Goal: Use online tool/utility

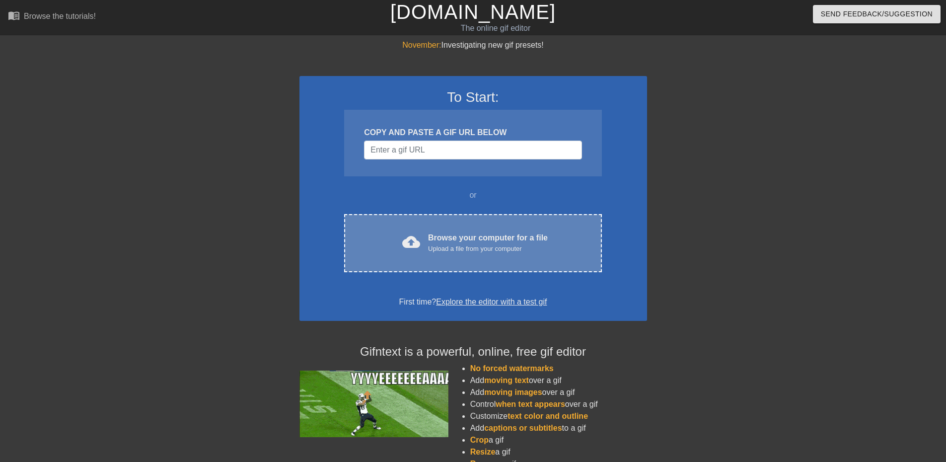
click at [513, 249] on div "Upload a file from your computer" at bounding box center [488, 249] width 120 height 10
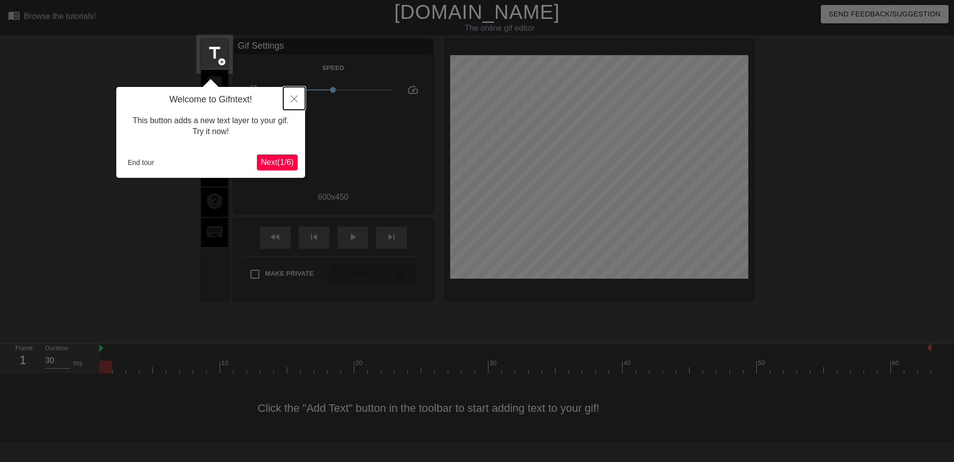
click at [298, 103] on button "Close" at bounding box center [294, 98] width 22 height 23
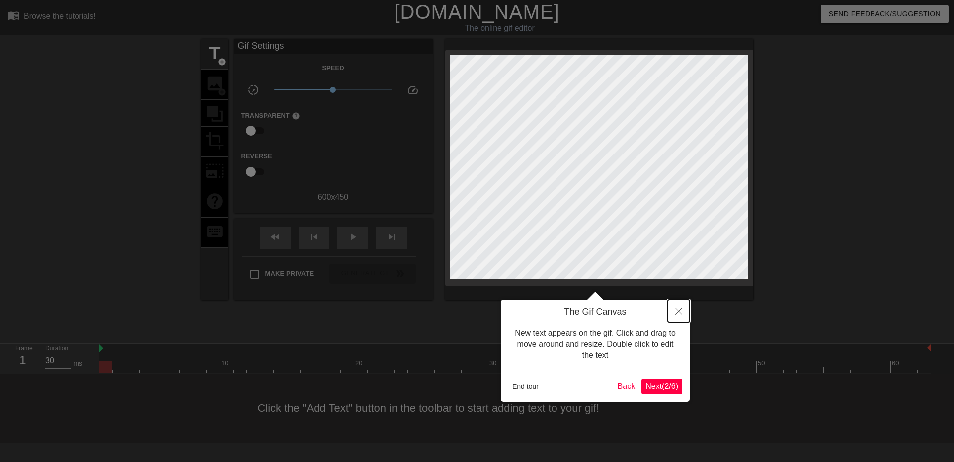
click at [675, 311] on button "Close" at bounding box center [679, 311] width 22 height 23
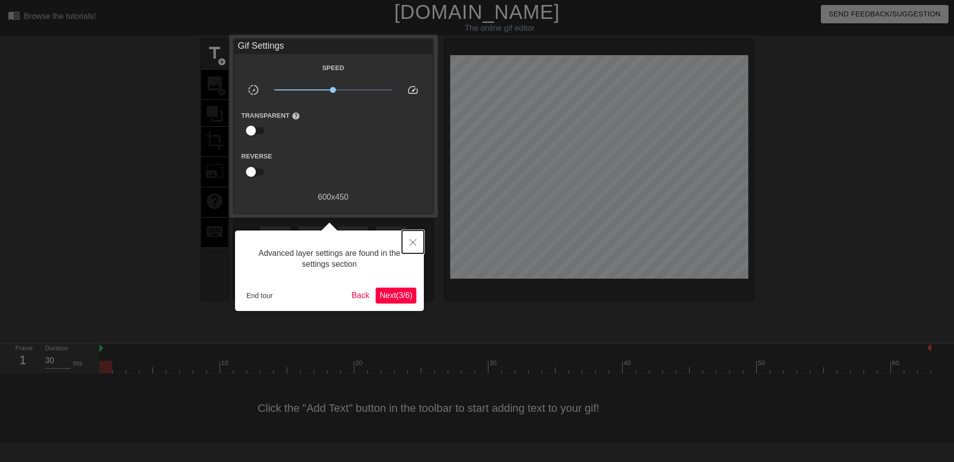
click at [407, 244] on button "Close" at bounding box center [413, 241] width 22 height 23
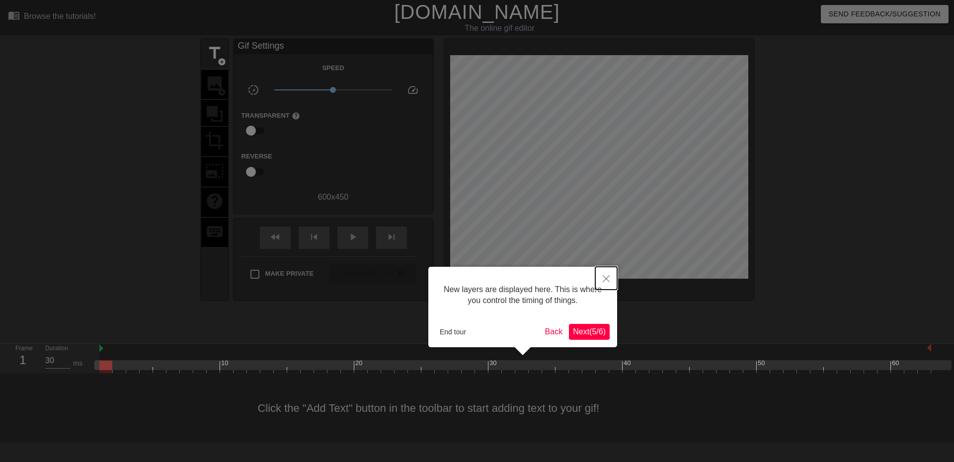
click at [612, 280] on button "Close" at bounding box center [606, 278] width 22 height 23
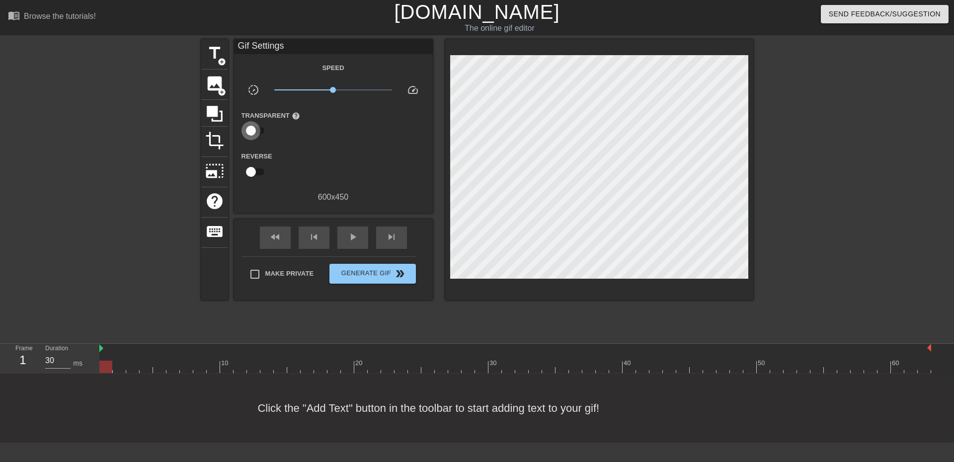
click at [257, 135] on input "checkbox" at bounding box center [251, 130] width 57 height 19
checkbox input "true"
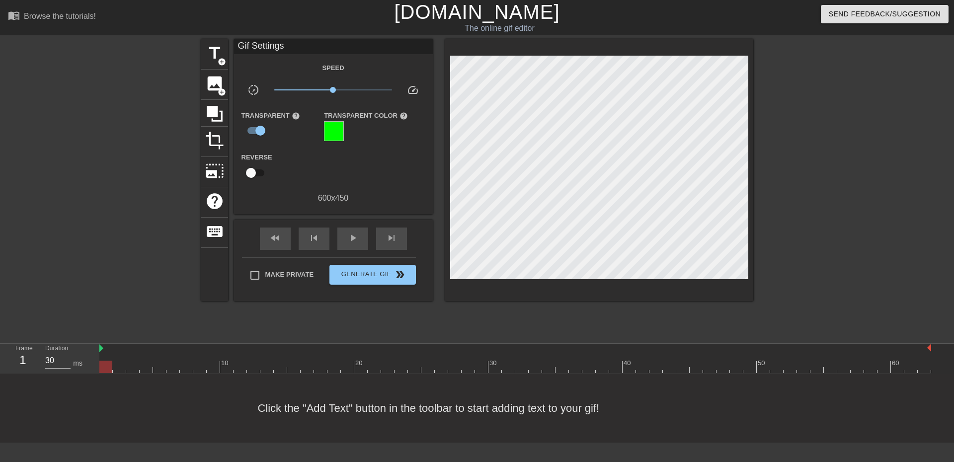
click at [449, 50] on div at bounding box center [599, 170] width 308 height 262
click at [211, 108] on icon at bounding box center [215, 114] width 16 height 16
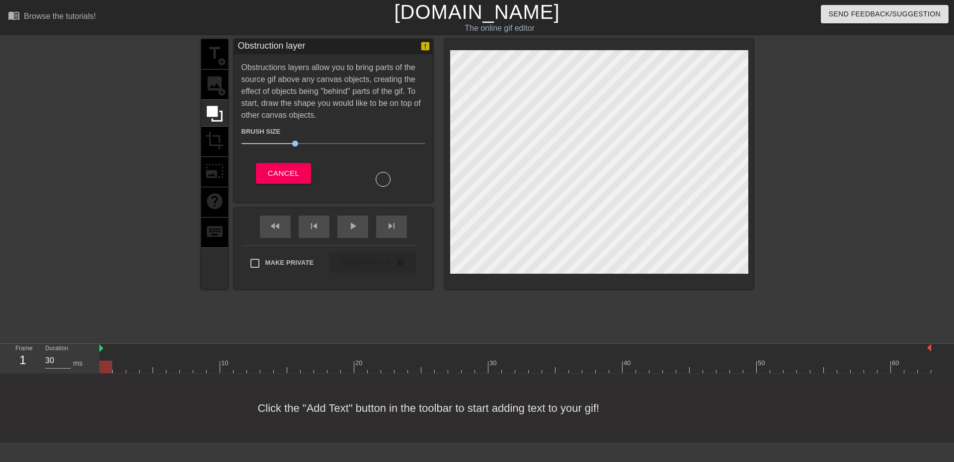
scroll to position [0, 0]
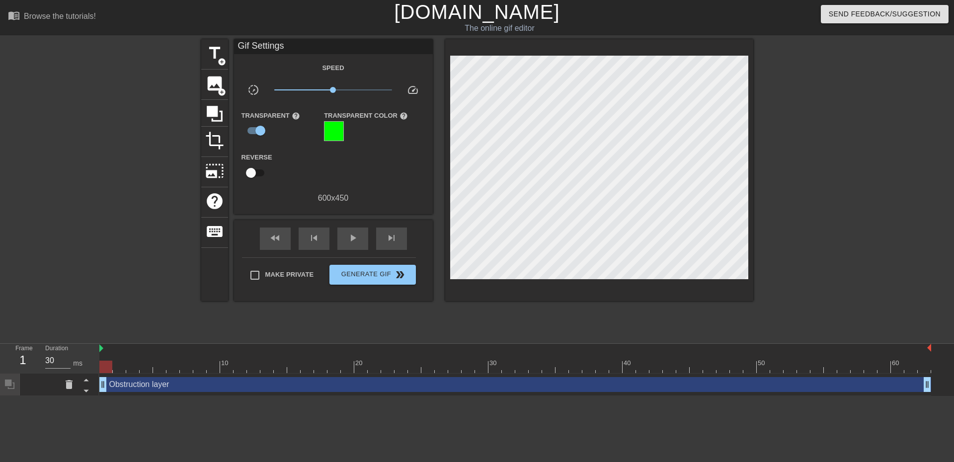
click at [445, 55] on div at bounding box center [599, 170] width 308 height 262
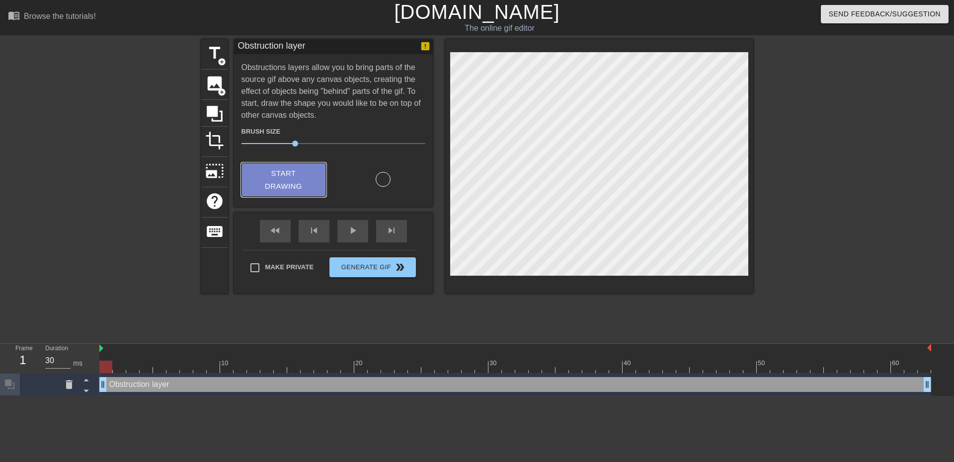
click at [287, 174] on span "Start Drawing" at bounding box center [283, 180] width 61 height 26
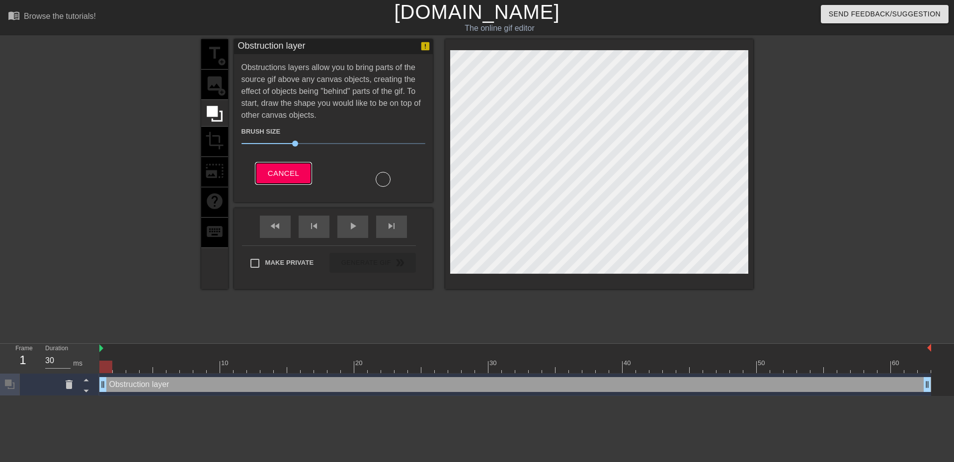
click at [294, 168] on span "Cancel" at bounding box center [283, 173] width 31 height 13
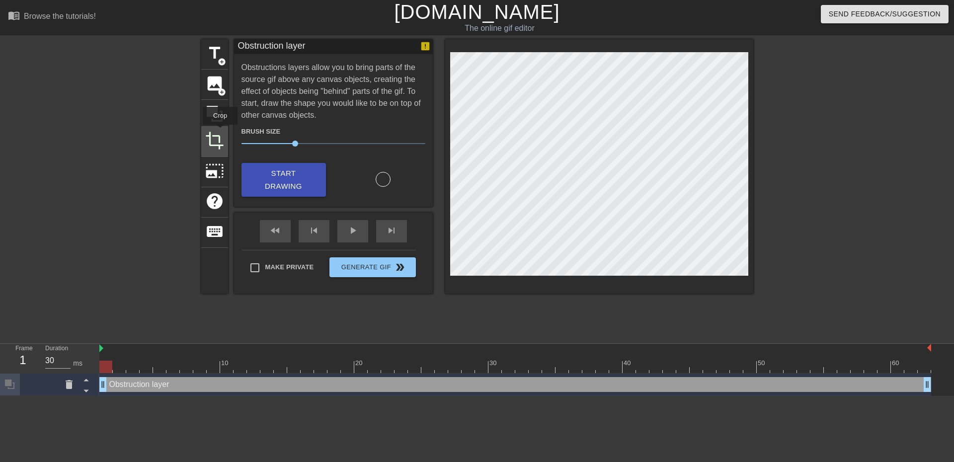
click at [215, 134] on span "crop" at bounding box center [214, 140] width 19 height 19
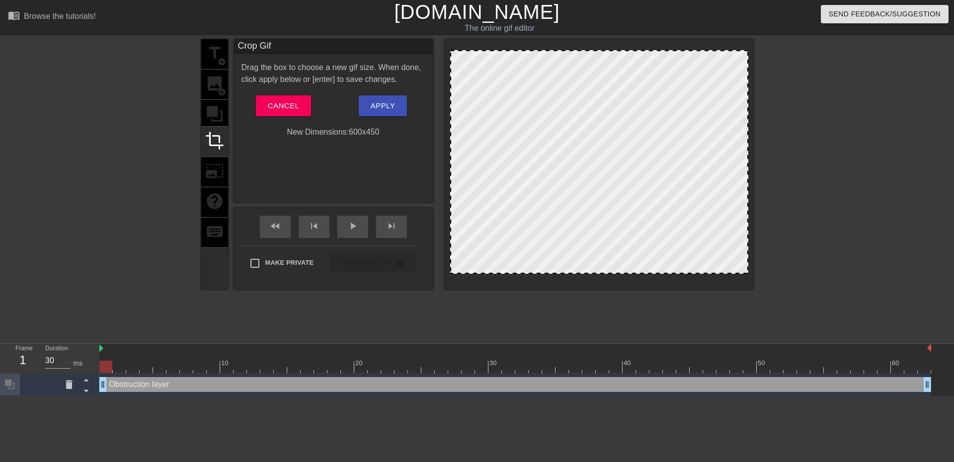
click at [223, 177] on div "title add_circle image add_circle crop photo_size_select_large help keyboard" at bounding box center [214, 164] width 27 height 250
